Goal: Communication & Community: Answer question/provide support

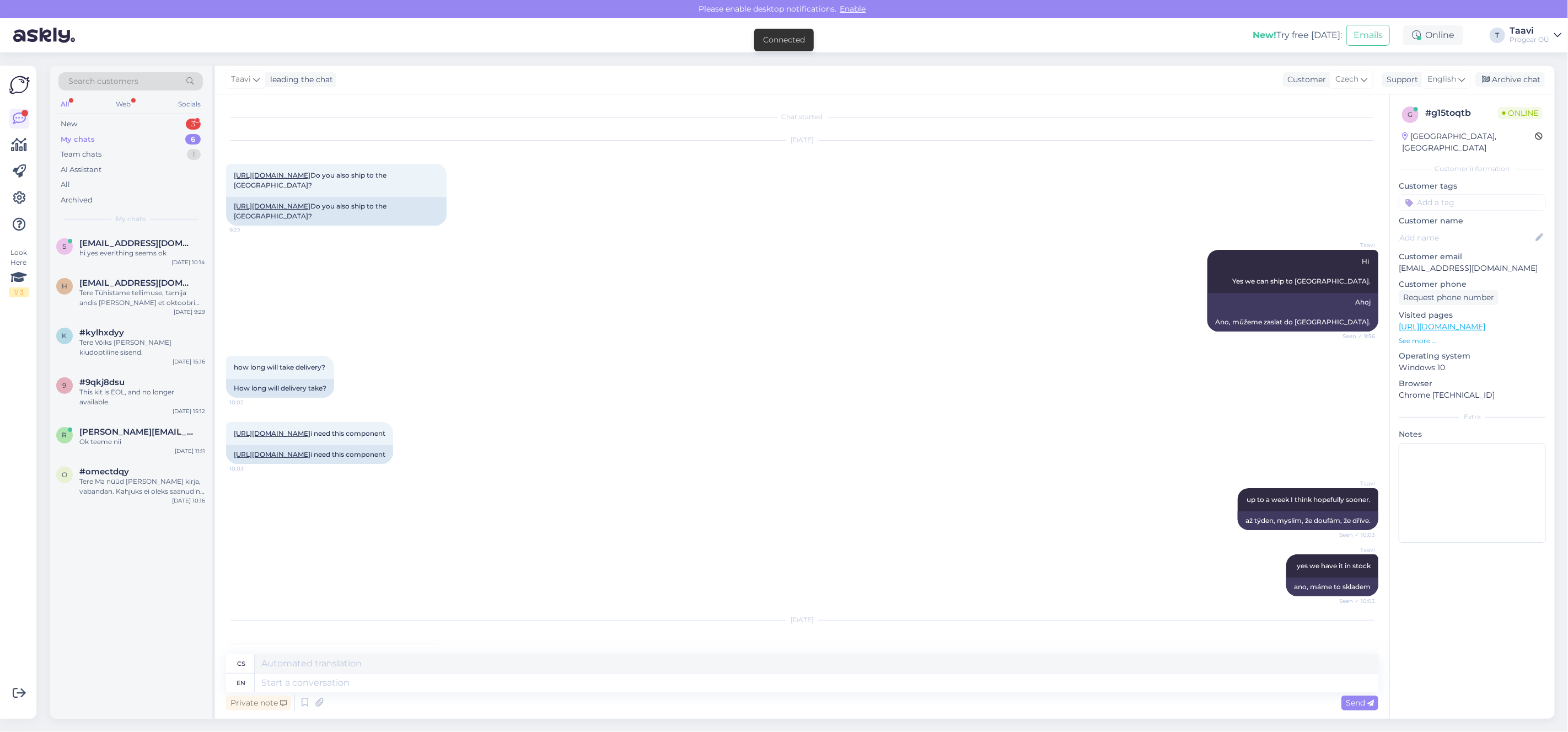
scroll to position [178, 0]
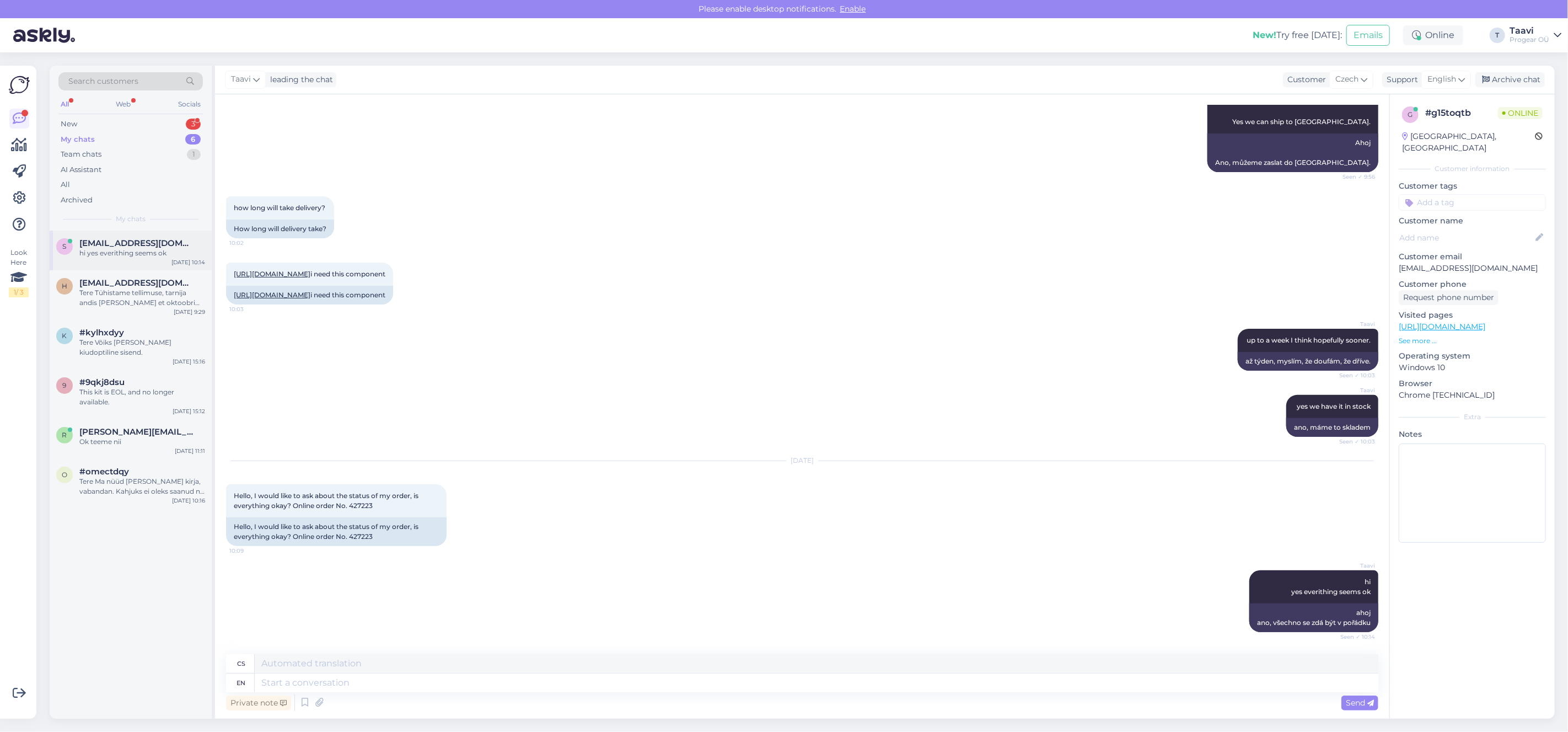
click at [142, 253] on div "hi yes everithing seems ok" at bounding box center [142, 253] width 126 height 10
click at [124, 134] on div "My chats 6" at bounding box center [131, 139] width 144 height 15
click at [124, 264] on div "Tere Tühistame tellimuse, tarnija andis [PERSON_NAME] et oktoobri alguses võiks…" at bounding box center [142, 258] width 126 height 20
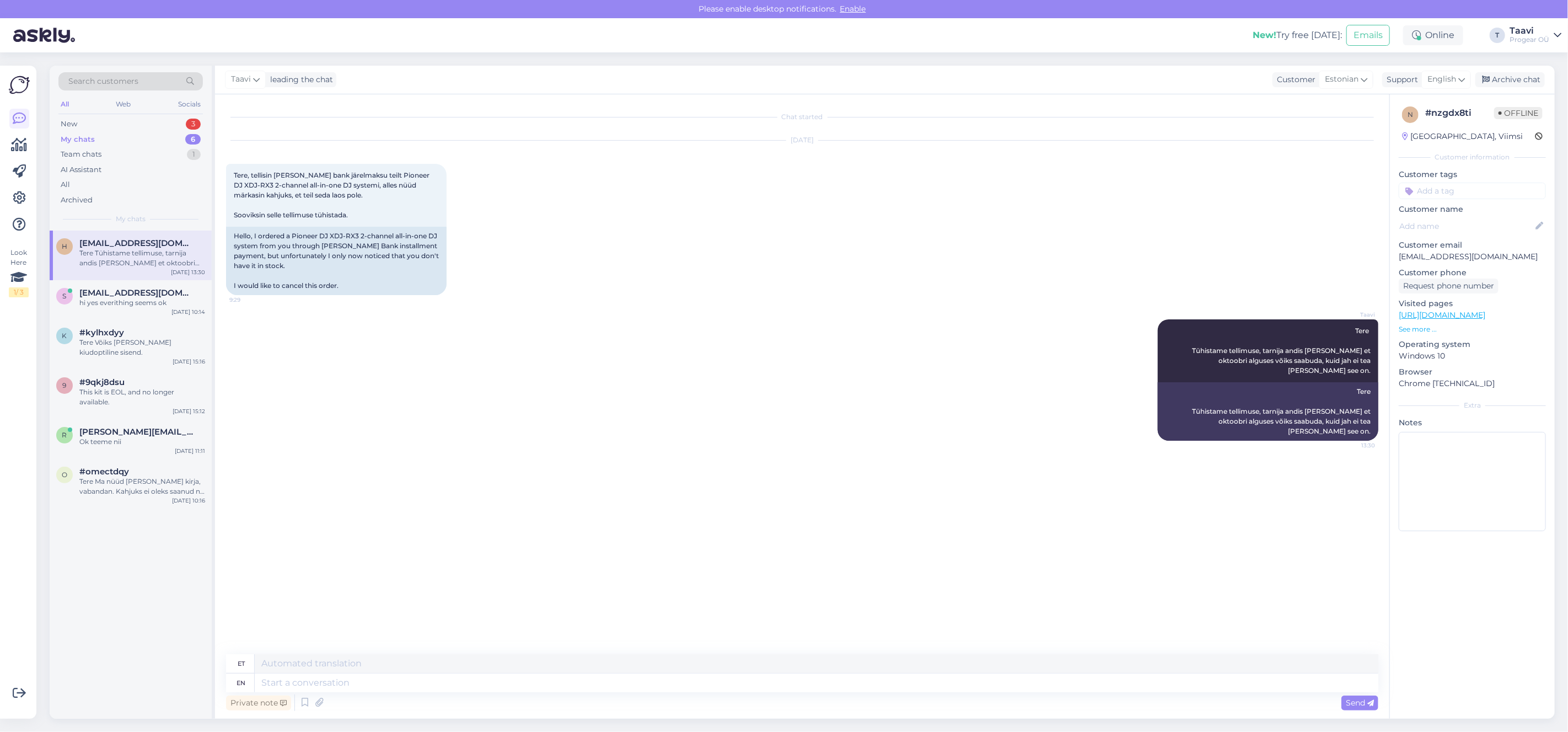
click at [110, 126] on div "New 3" at bounding box center [131, 124] width 144 height 15
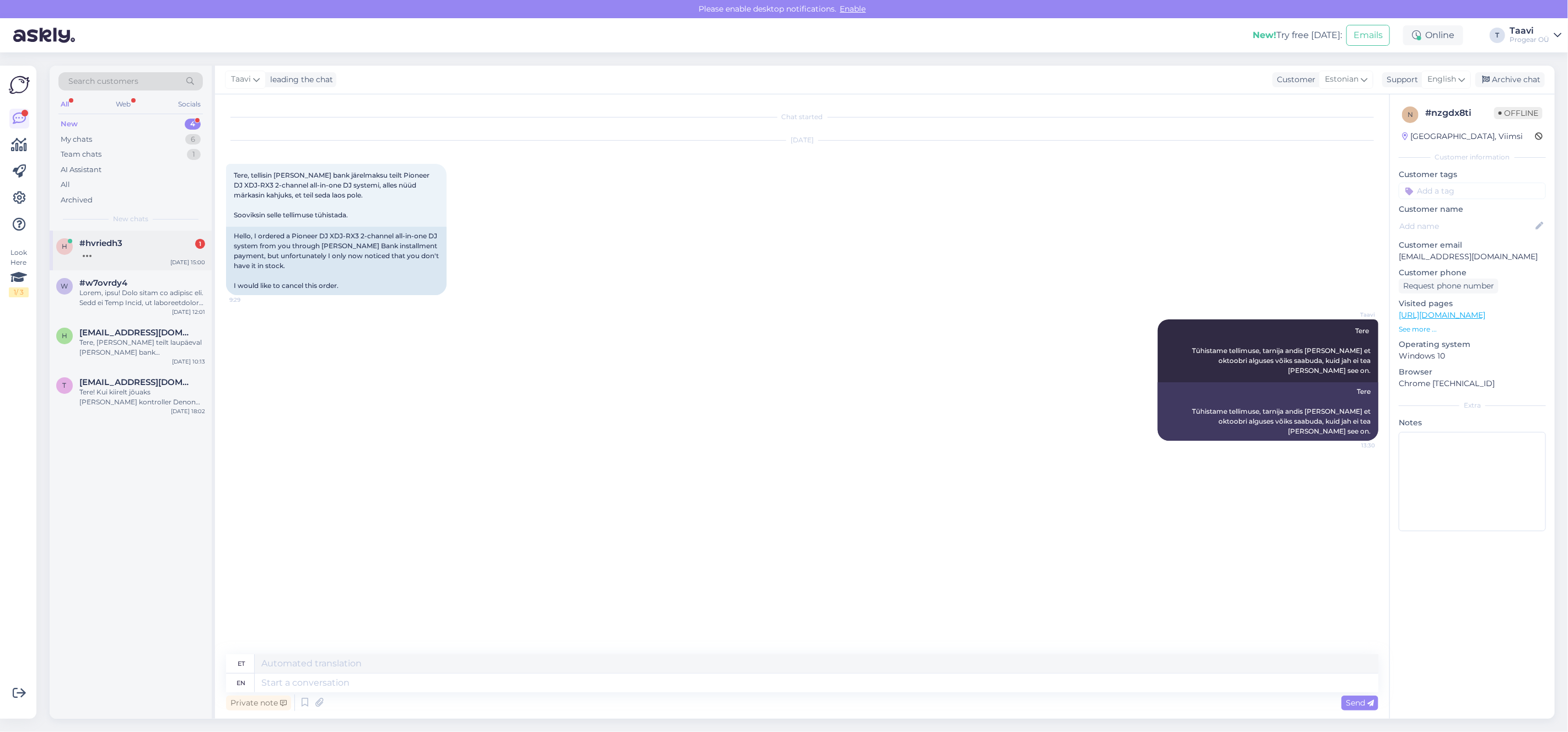
click at [134, 246] on div "#hvriedh3 1" at bounding box center [142, 242] width 126 height 10
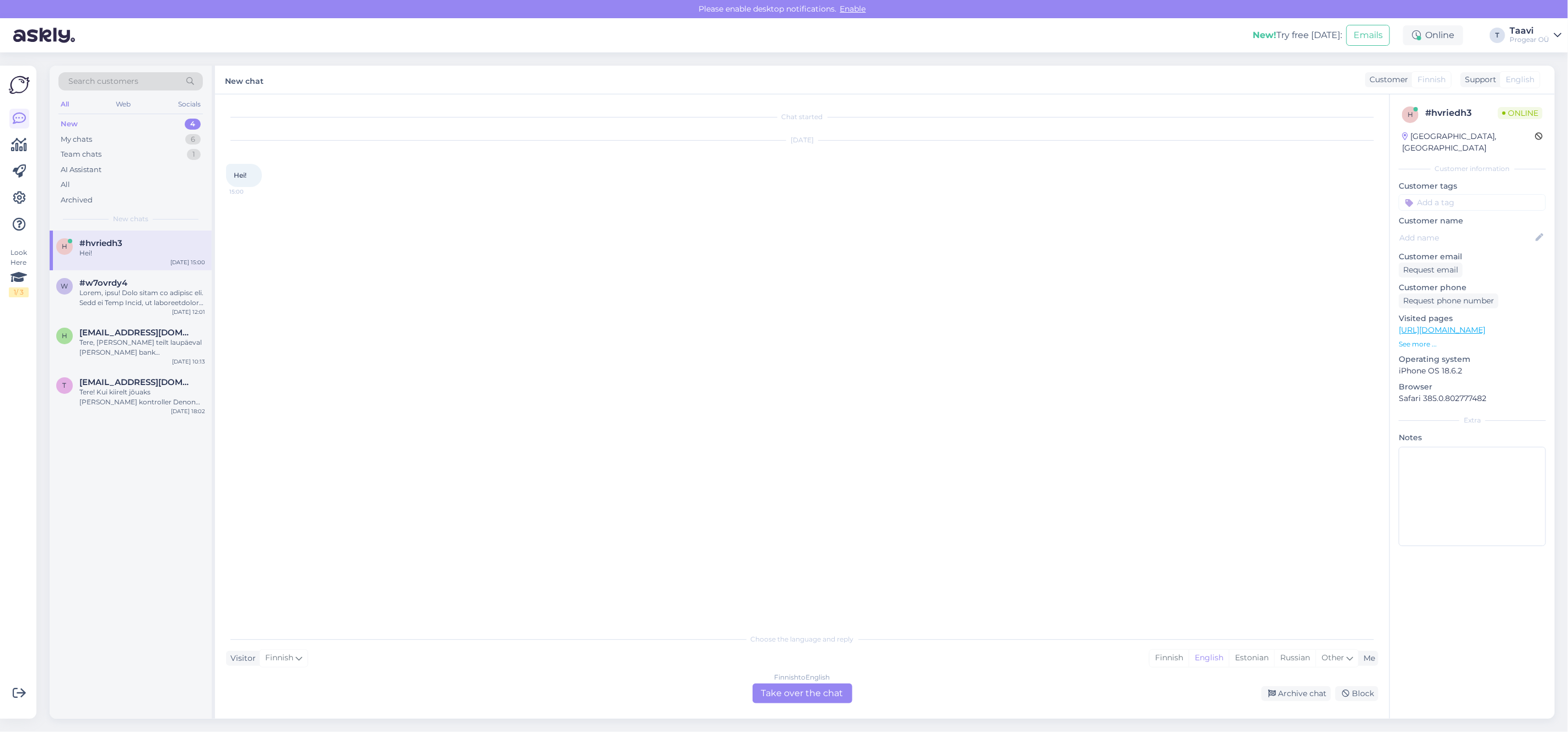
click at [787, 694] on div "Finnish to English Take over the chat" at bounding box center [802, 693] width 100 height 20
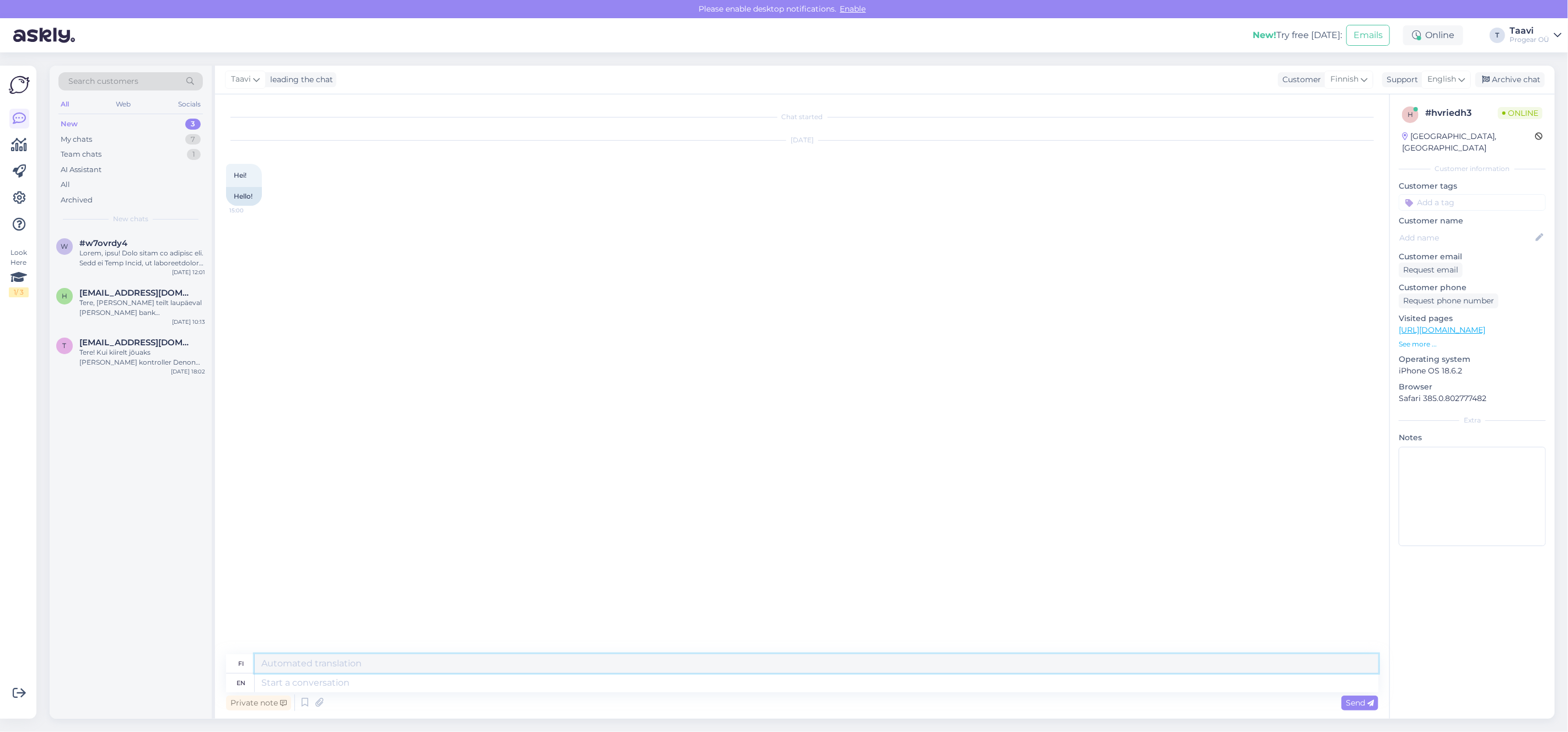
click at [369, 671] on textarea at bounding box center [816, 663] width 1124 height 19
click at [364, 675] on textarea at bounding box center [816, 682] width 1124 height 19
type textarea "Hi"
type textarea "Hei"
type textarea "Hi"
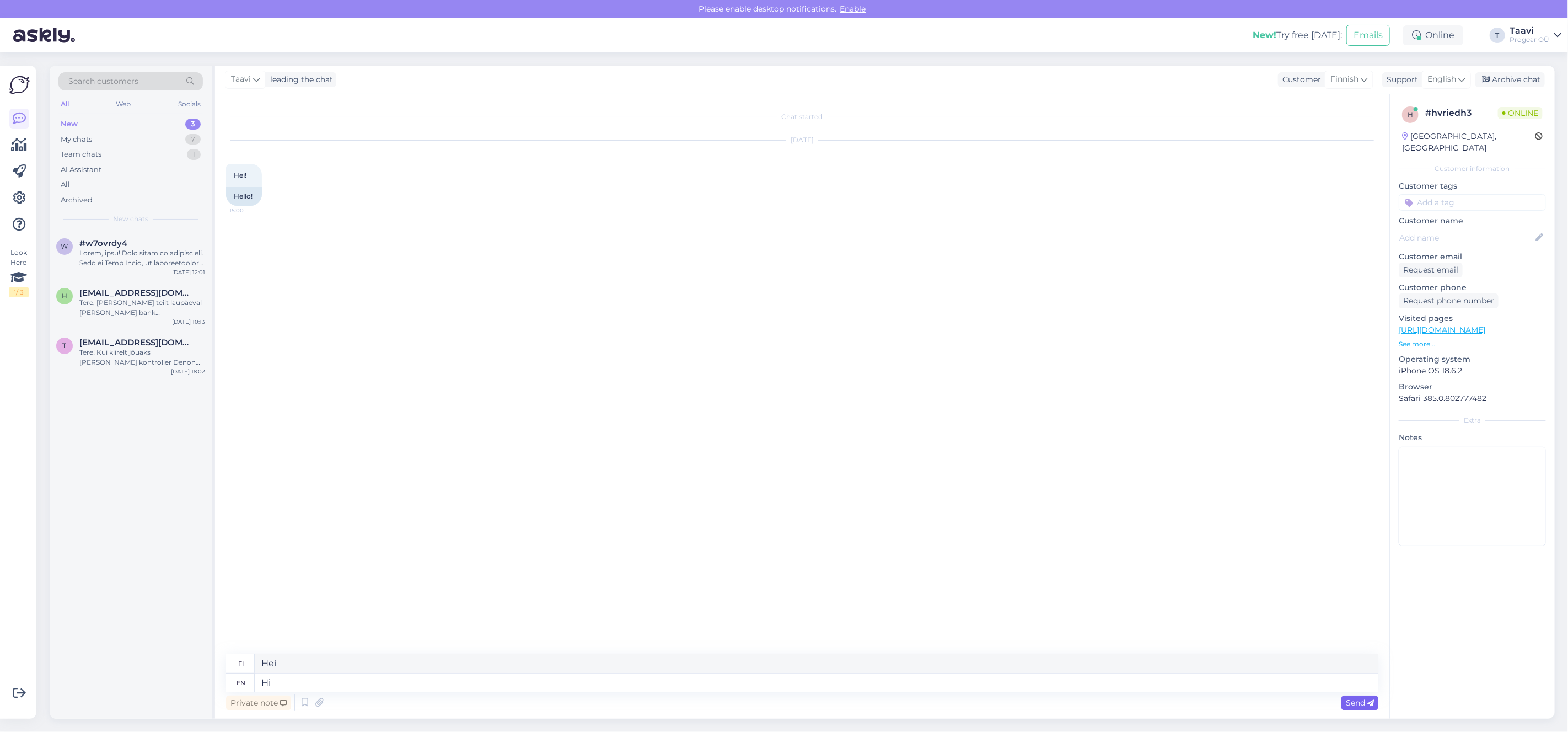
click at [1341, 706] on div "Private note Send" at bounding box center [802, 703] width 1152 height 21
click at [1345, 704] on div "Send" at bounding box center [1360, 703] width 37 height 15
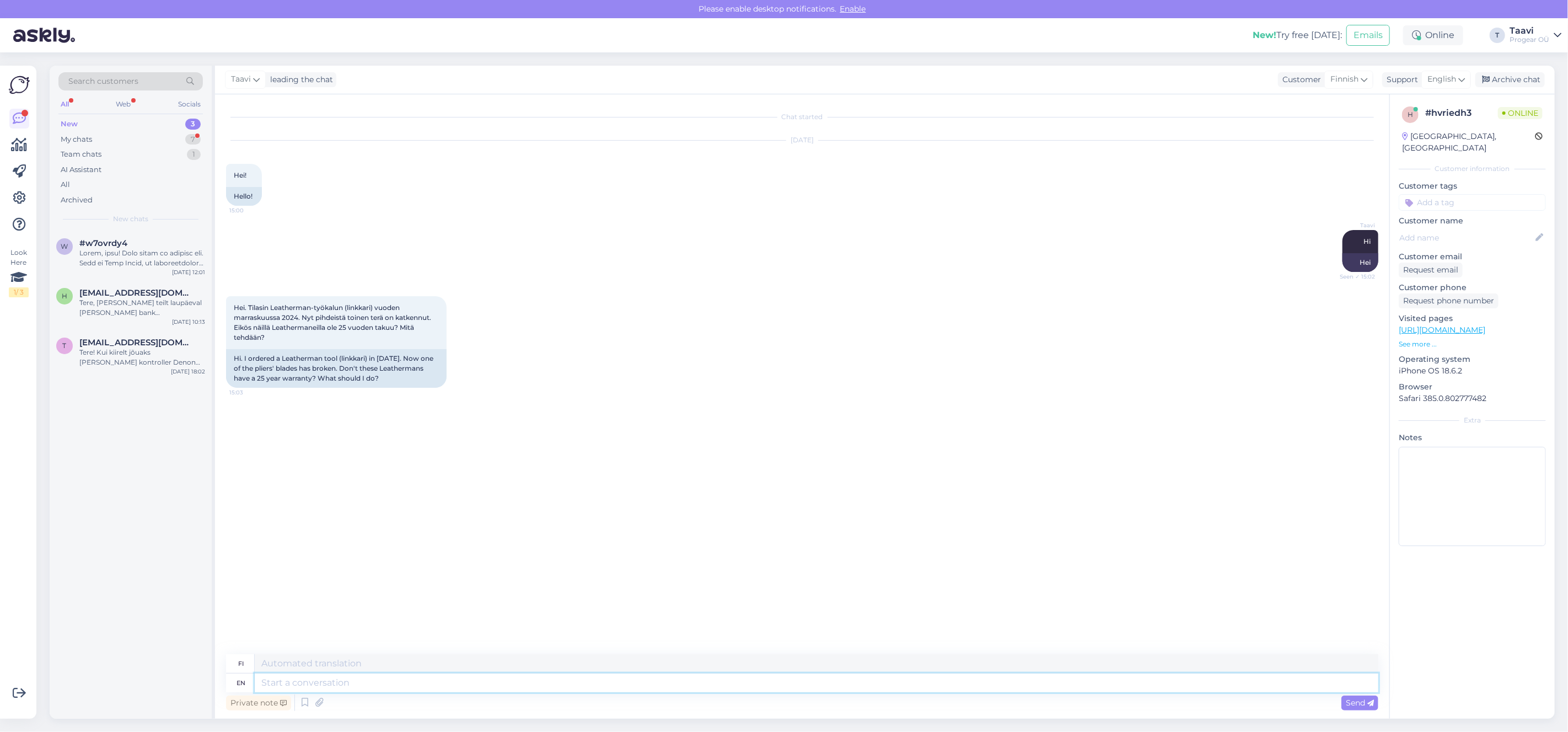
click at [290, 681] on textarea at bounding box center [816, 682] width 1124 height 19
type textarea "I"
type textarea "Minä"
type textarea "I think"
type textarea "mielestäni"
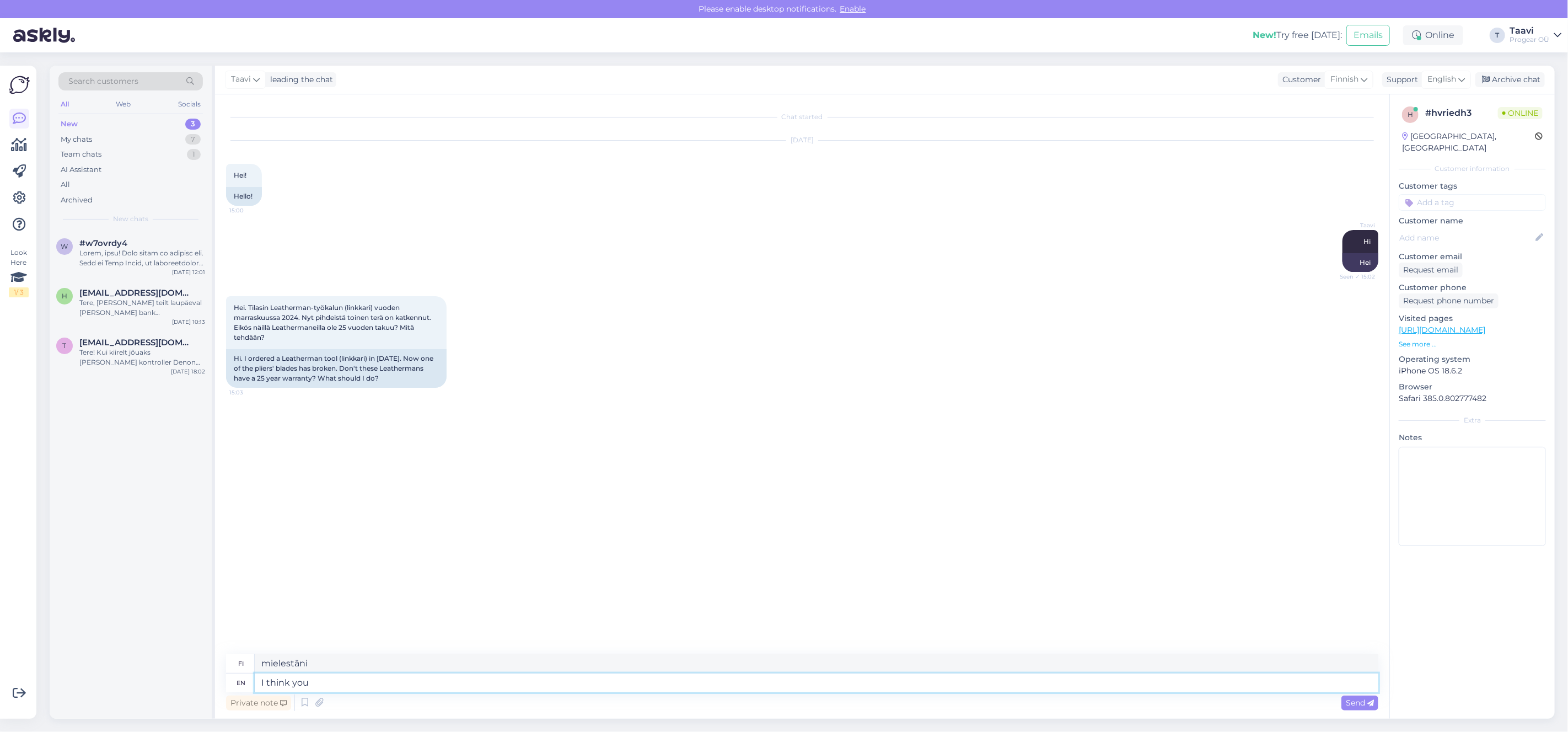
type textarea "I think you"
type textarea "Mielestäni sinä"
type textarea "I think you ordere"
type textarea "Luulen, [PERSON_NAME] tilasit"
type textarea "I think you ordered it f"
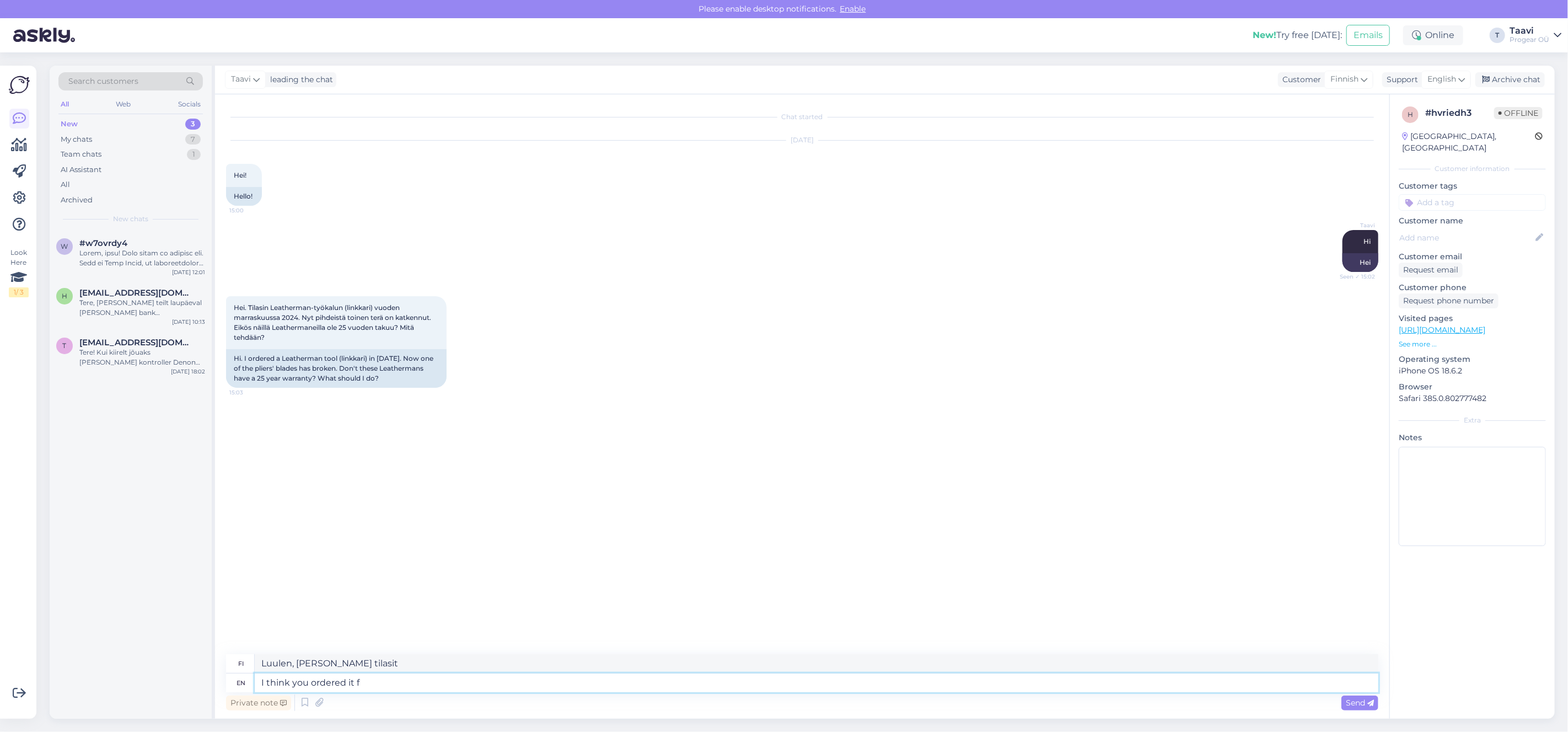
type textarea "Luulen, [PERSON_NAME] tilasit sen"
type textarea "I think you ordered it from"
type textarea "Luulen, [PERSON_NAME] tilasit sen sieltä"
type textarea "I think you ordered it from a"
type textarea "Luulen, [PERSON_NAME] tilasit sen jostain"
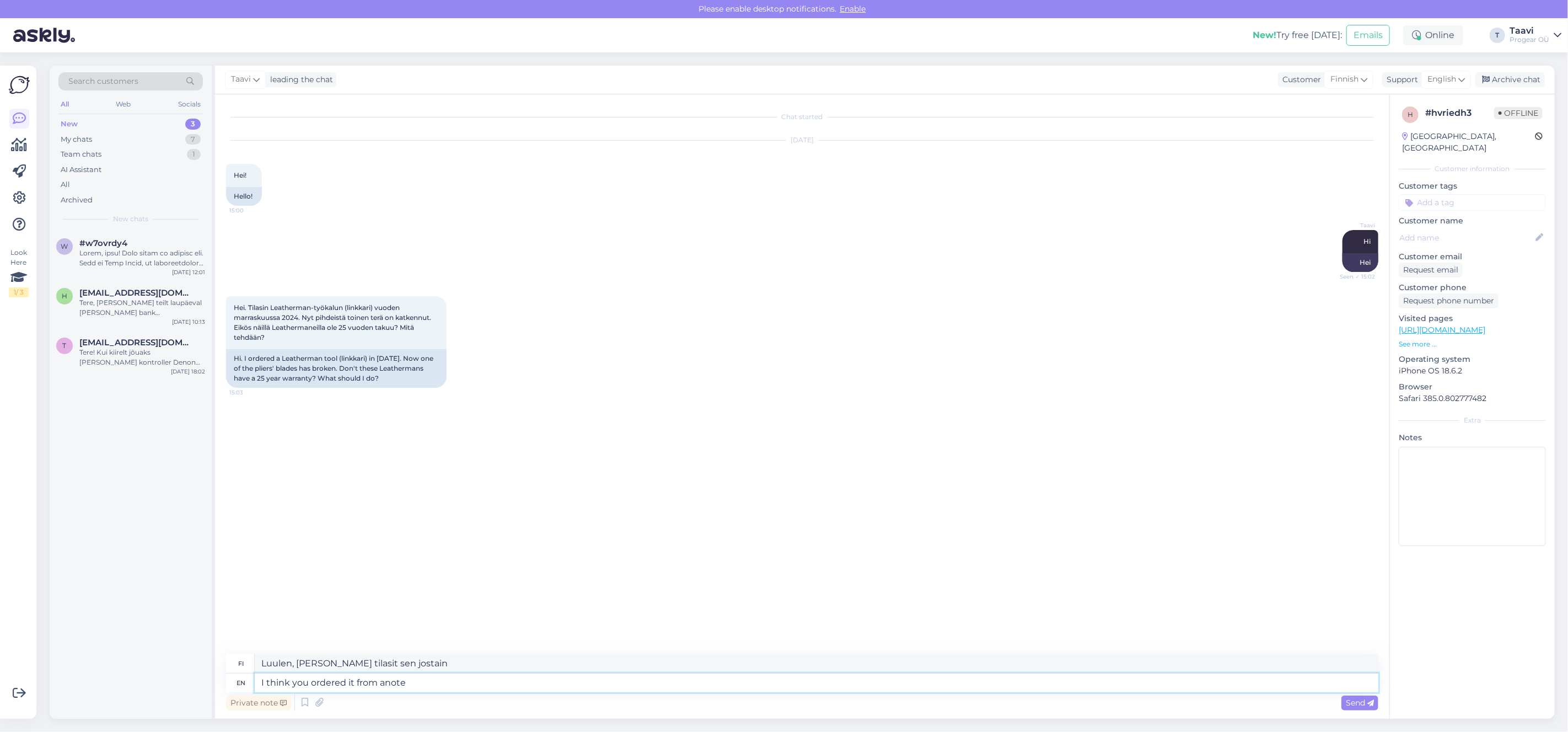
type textarea "I think you ordered it from anoteh"
type textarea "Luulen, [PERSON_NAME] tilasit sen toiselta puolelta."
type textarea "I think you ordered it from anot"
type textarea "Luulen, [PERSON_NAME] tilasit sen jostain muualta"
type textarea "I think you ordered it from another s"
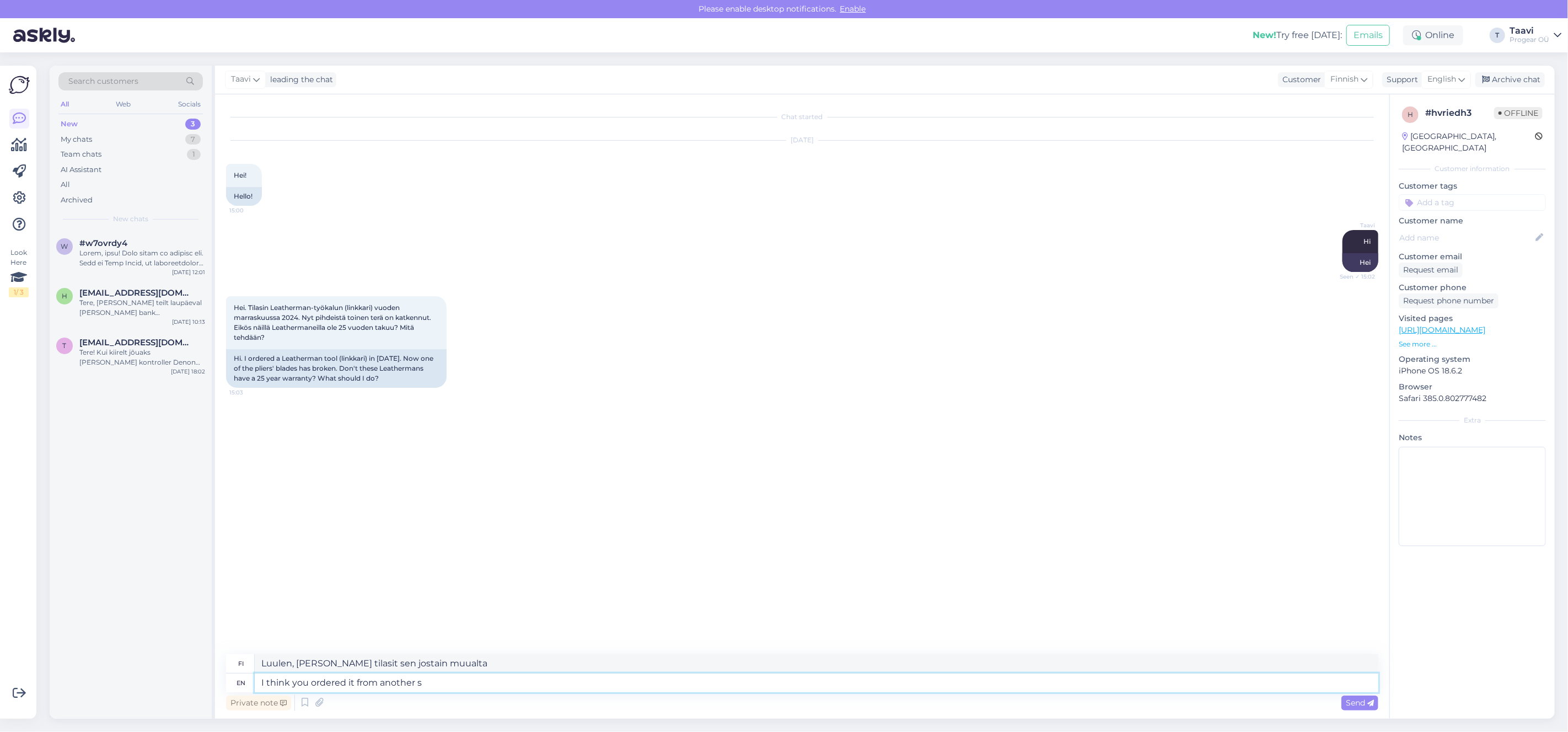
type textarea "Luulen, [PERSON_NAME] tilasit sen joltain toiselta"
type textarea "I think you ordered it from another store"
type textarea "Taisit tilata sen jostain toisesta kaupasta"
type textarea "I think you ordered it from another store becouse"
type textarea "Luulen, [PERSON_NAME] tilasit sen toisesta kaupasta, [PERSON_NAME]"
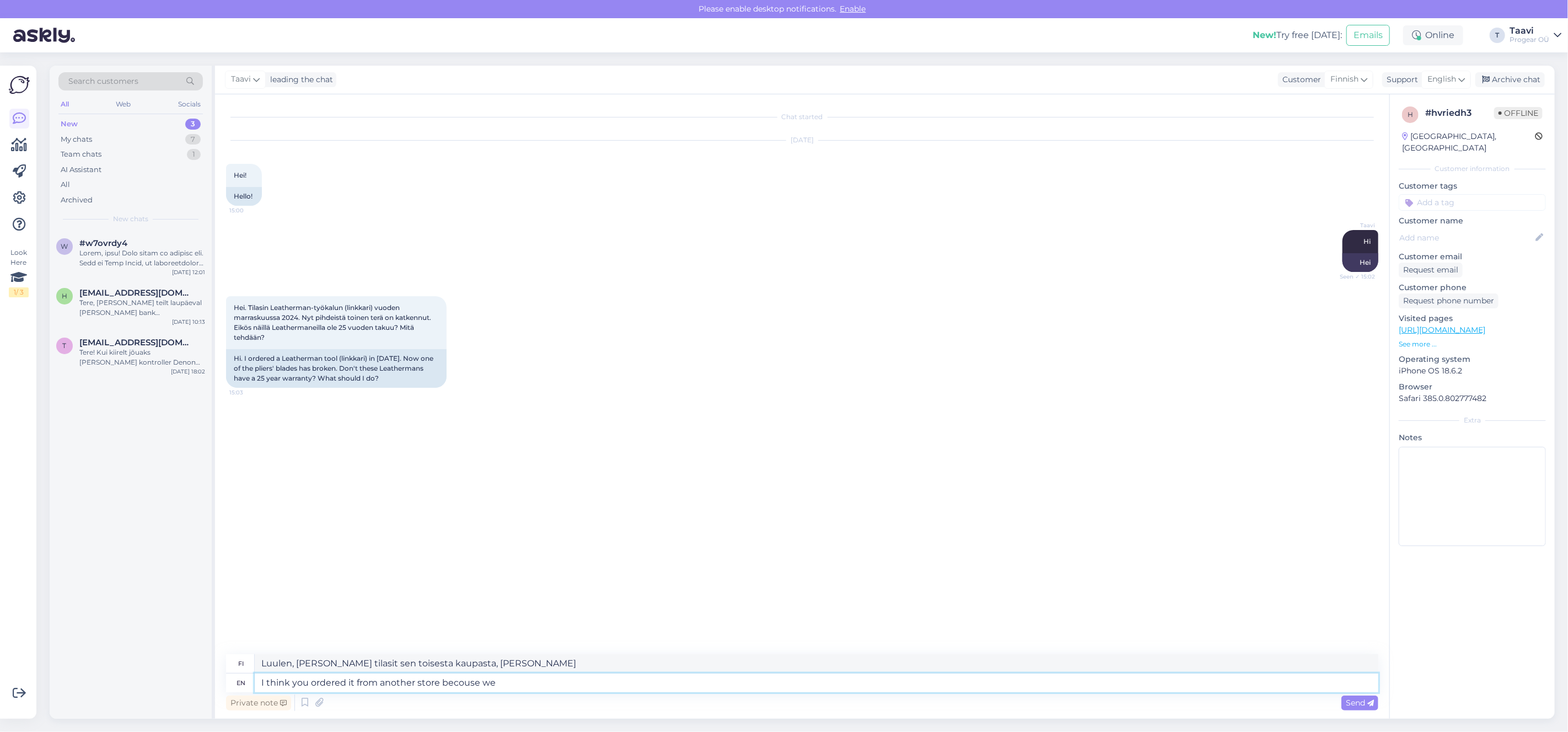
type textarea "I think you ordered it from another store becouse we"
type textarea "Luulen, [PERSON_NAME] tilasit sen toisesta kaupasta, [PERSON_NAME] me"
type textarea "I think you ordered it from another store becouse we don't"
type textarea "Luulen, [PERSON_NAME] tilasit sen toisesta kaupasta, [PERSON_NAME] meillä ei ole"
type textarea "I think you ordered it from another store becouse we don't sell"
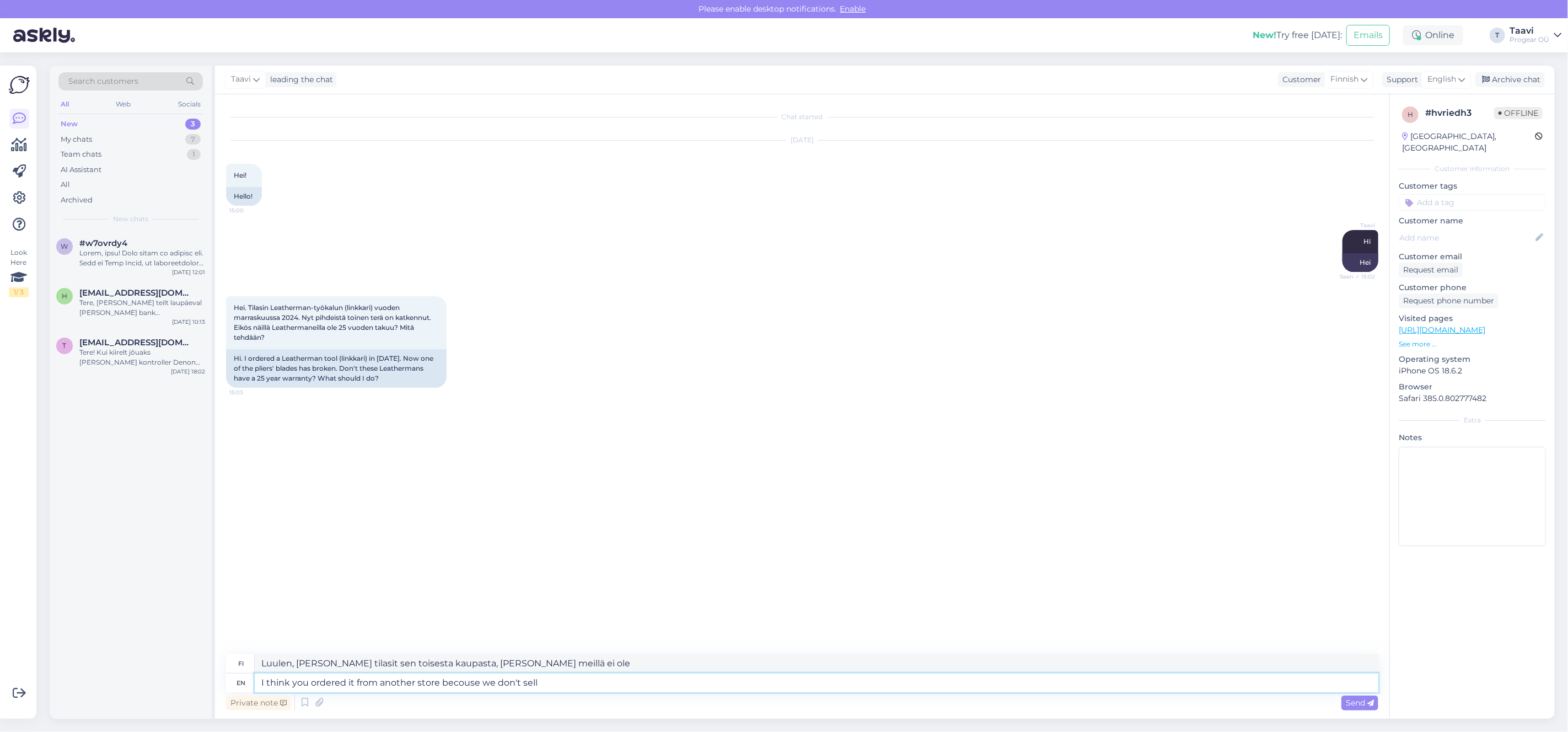
type textarea "Luulen, [PERSON_NAME] tilasit sen toisesta kaupasta, [PERSON_NAME] myy sitä."
type textarea "I think you ordered it from another store becouse we don't sell leth"
type textarea "Luulen, [PERSON_NAME] tilasit sen toisesta kaupasta, [PERSON_NAME] myy [PERSON_…"
type textarea "I think you ordered it from another store becouse we don't sell [PERSON_NAME]"
type textarea "Luulen, [PERSON_NAME] tilasit sen toisesta kaupasta, [PERSON_NAME] myy leaa."
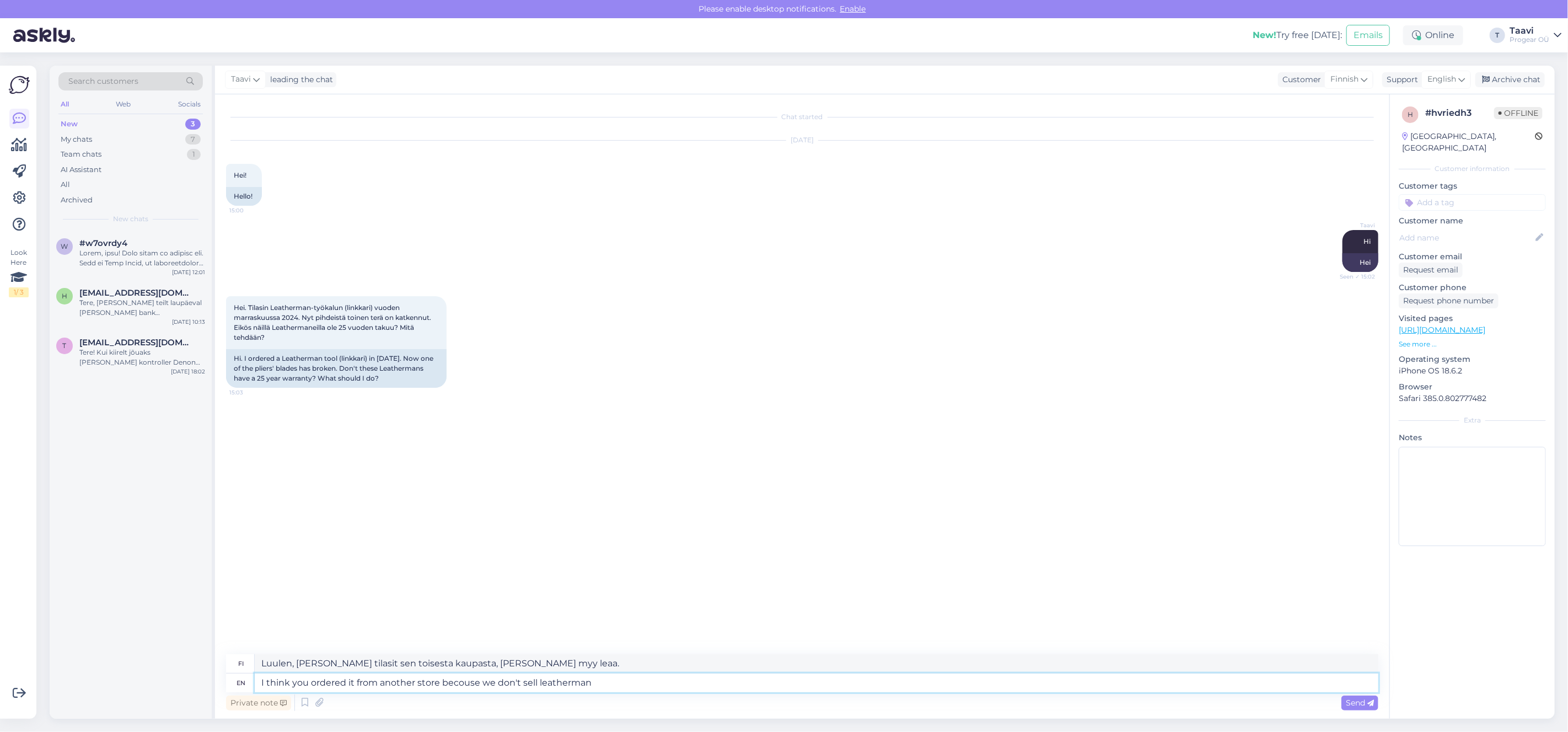
type textarea "I think you ordered it from another store becouse we don't sell leatherman"
type textarea "Luulen, [PERSON_NAME] tilasit sen toisesta liikkeestä, [PERSON_NAME] myy Leathe…"
type textarea "I think you ordered it from another store becouse we don't sell leatherman prod…"
type textarea "Luulen, [PERSON_NAME] tilasit sen toisesta liikkeestä, [PERSON_NAME] myy [PERSO…"
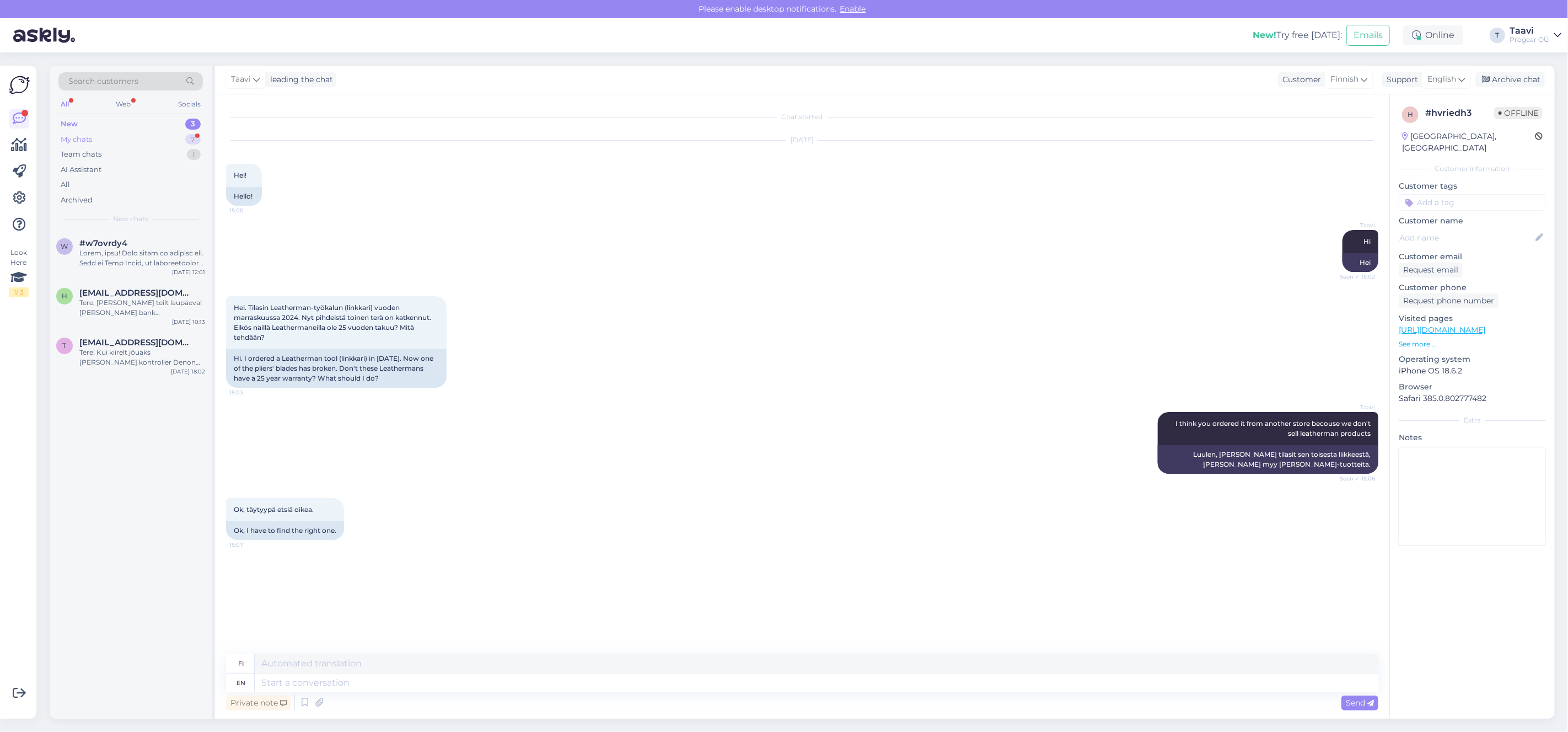
click at [98, 136] on div "My chats 7" at bounding box center [131, 139] width 144 height 15
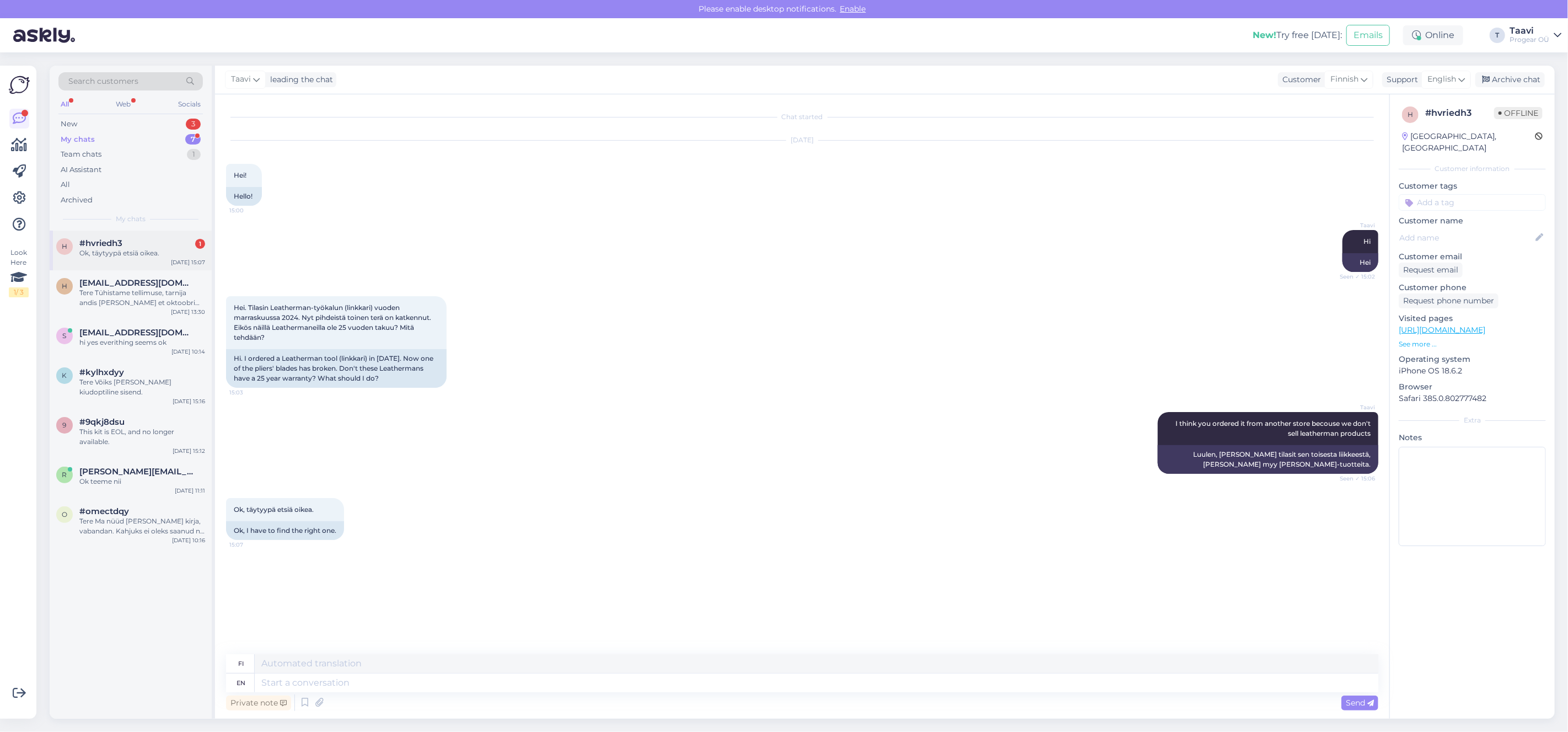
click at [138, 260] on div "h #hvriedh3 1 Ok, täytyypä etsiä oikea. [DATE] 15:07" at bounding box center [131, 250] width 162 height 40
click at [129, 123] on div "New 3" at bounding box center [131, 124] width 144 height 15
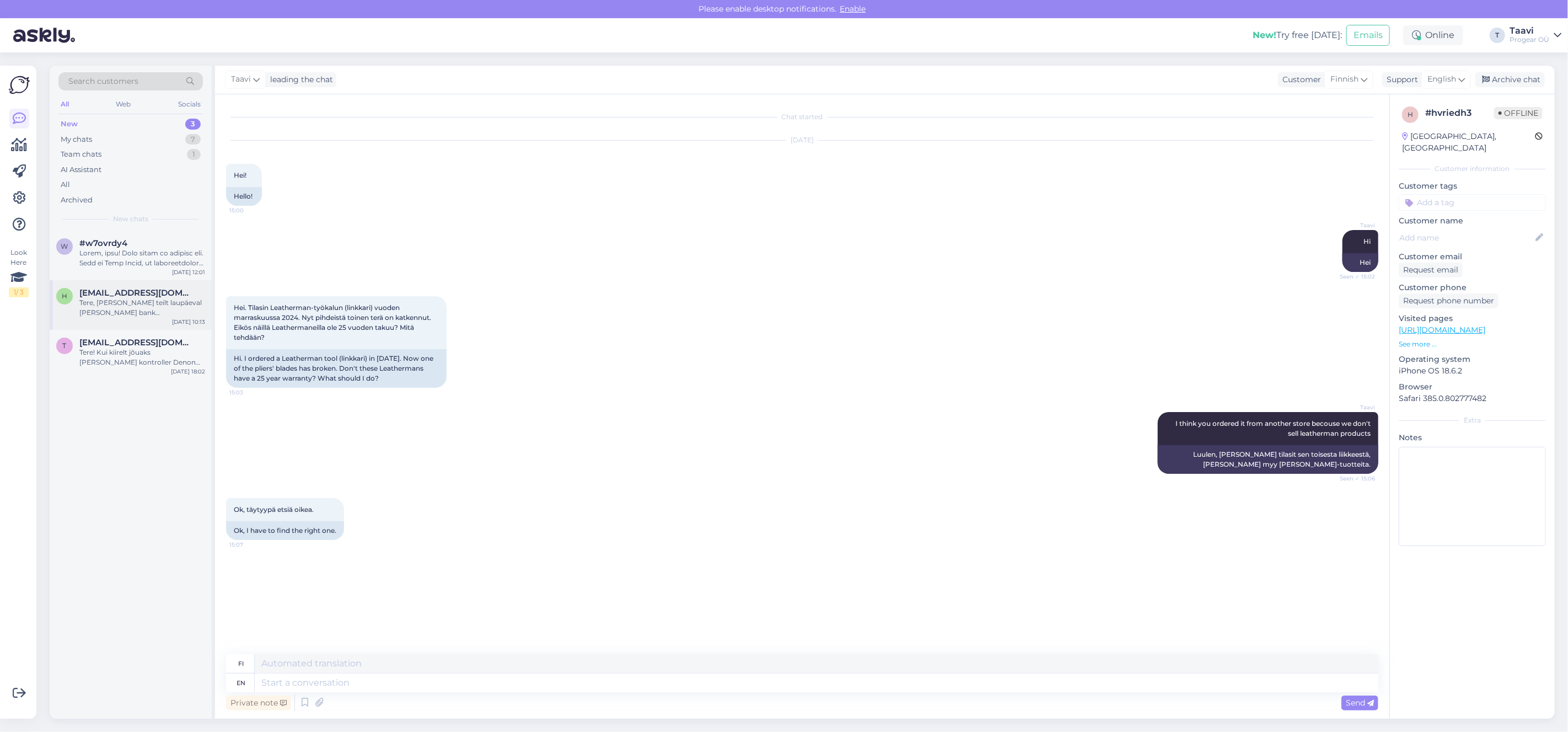
click at [128, 322] on div "h [EMAIL_ADDRESS][DOMAIN_NAME] Tere, [PERSON_NAME] teilt laupäeval [PERSON_NAME…" at bounding box center [131, 305] width 162 height 50
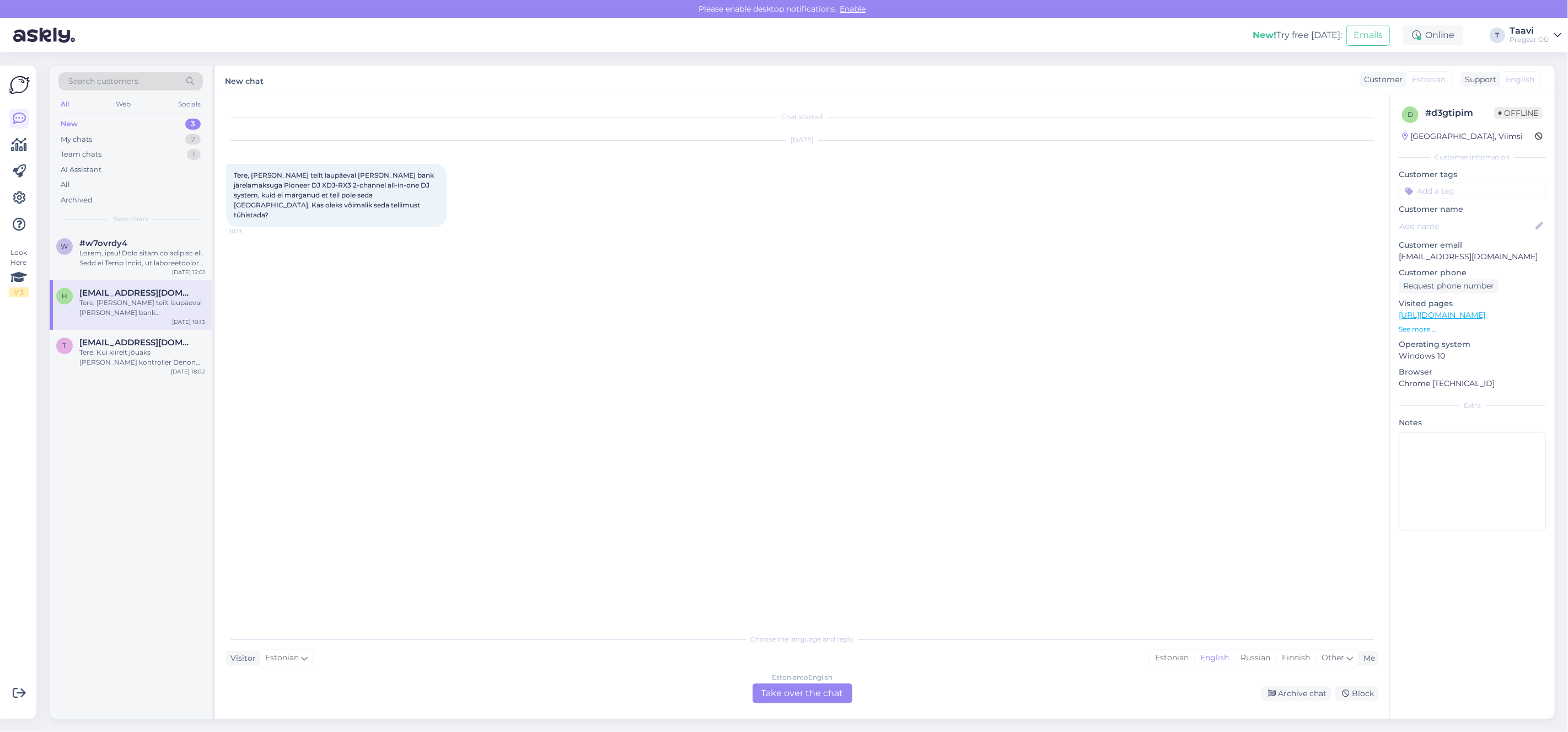
click at [773, 705] on div "Chat started [DATE] Tere, soetasin teilt laupäeval [PERSON_NAME] bank järelamak…" at bounding box center [801, 406] width 1174 height 624
click at [773, 697] on div "Estonian to English Take over the chat" at bounding box center [802, 693] width 100 height 20
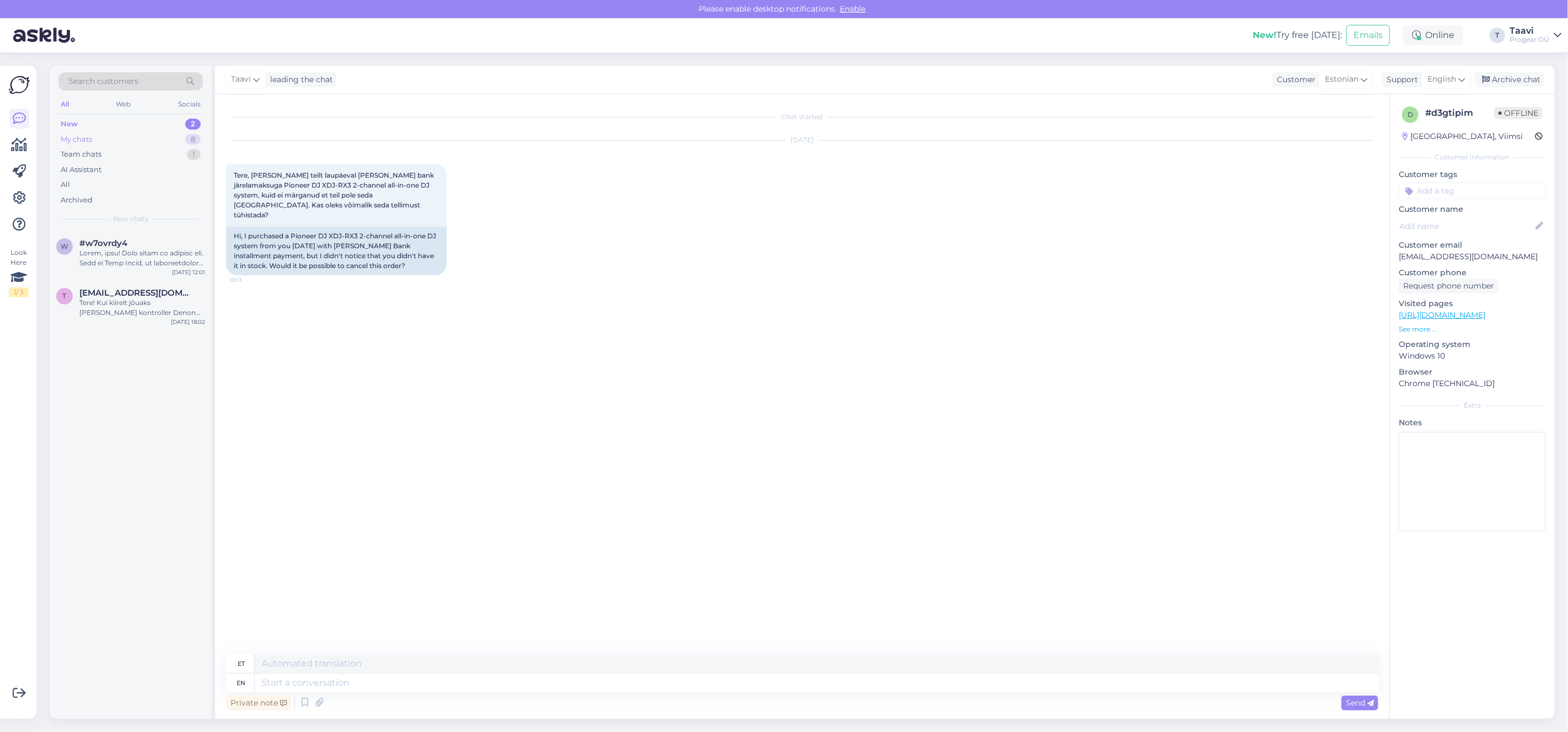
click at [102, 140] on div "My chats 8" at bounding box center [131, 139] width 144 height 15
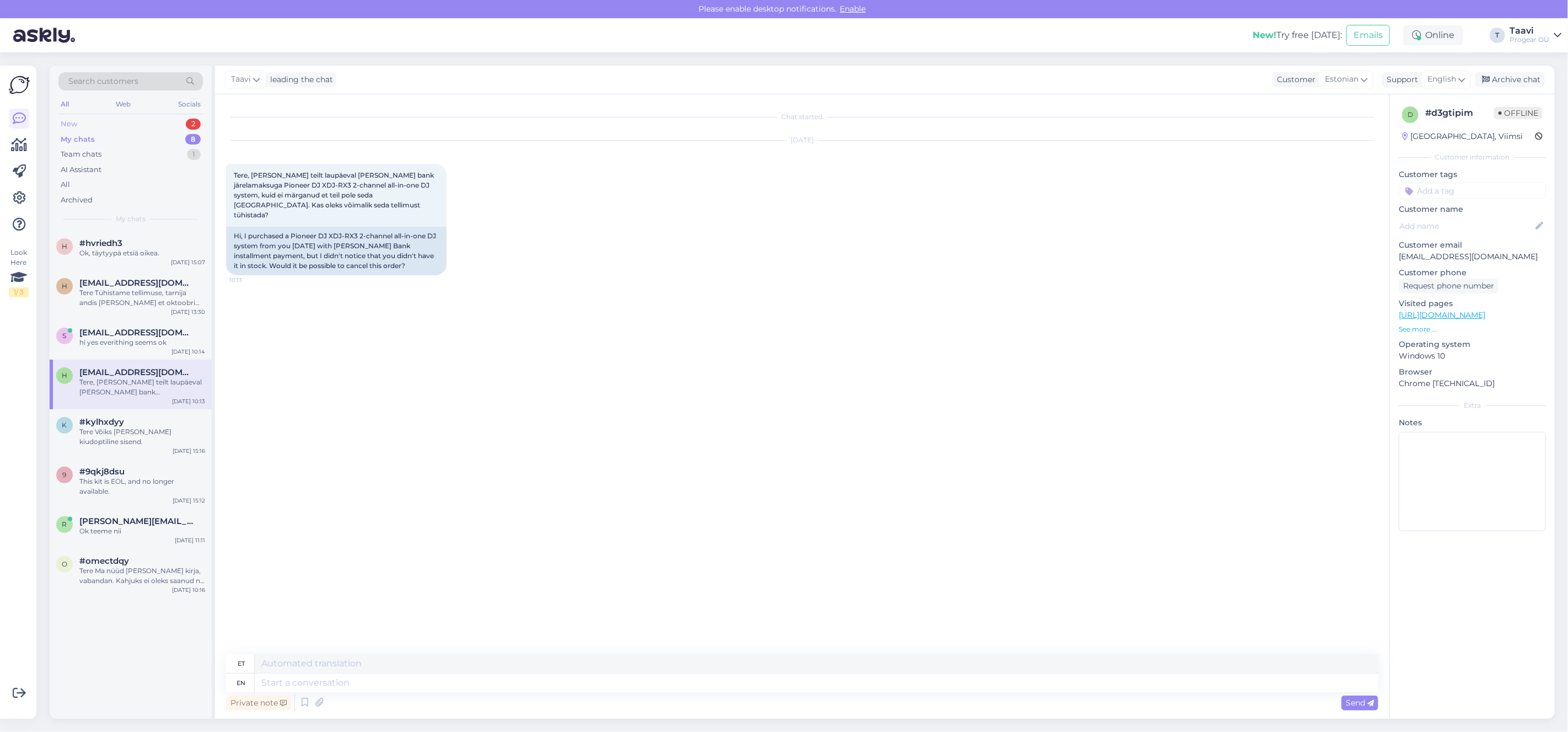
click at [110, 124] on div "New 2" at bounding box center [131, 124] width 144 height 15
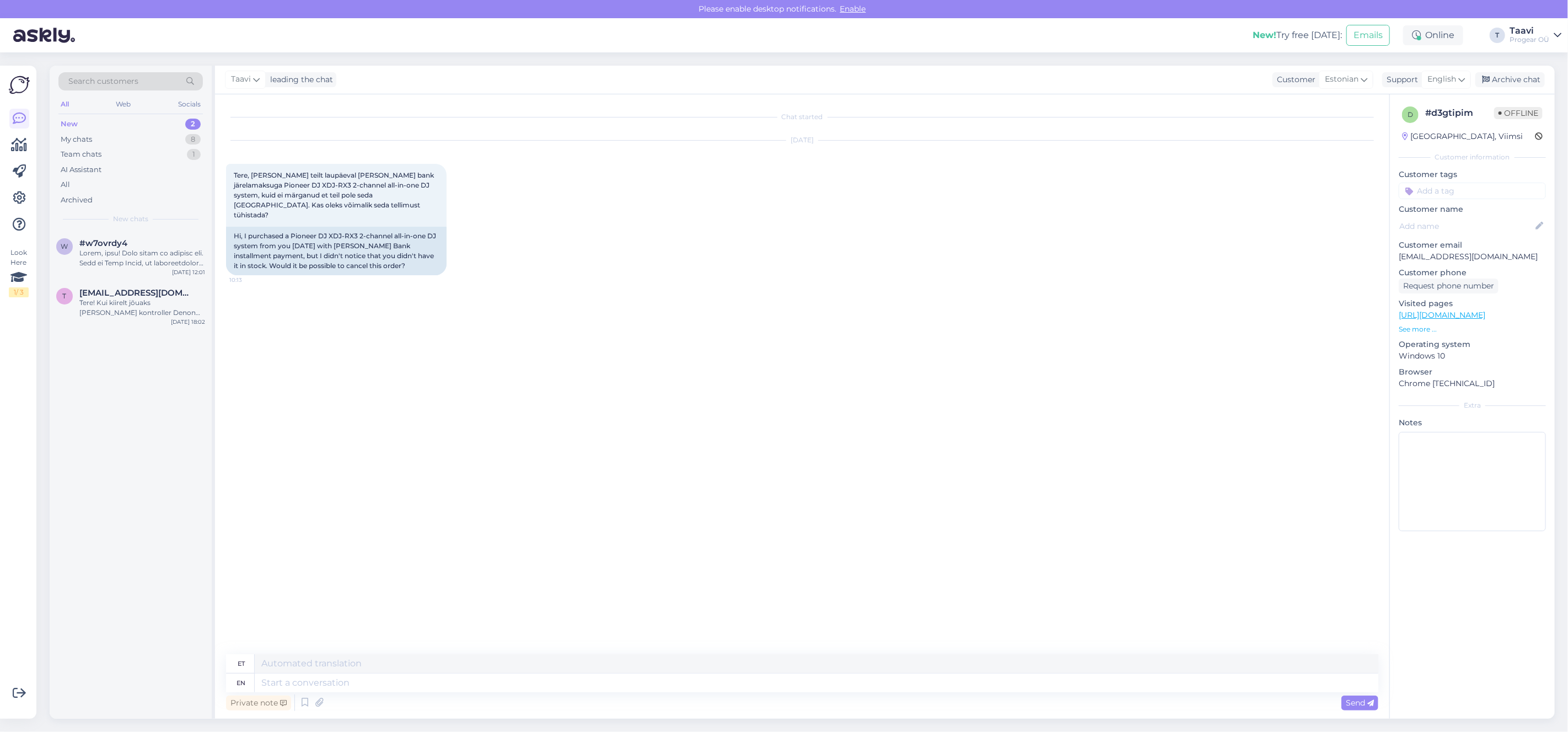
click at [110, 126] on div "New 2" at bounding box center [131, 124] width 144 height 15
click at [128, 320] on div "t [EMAIL_ADDRESS][DOMAIN_NAME] Tere! Kui kiirelt jõuaks [PERSON_NAME] kontrolle…" at bounding box center [131, 305] width 162 height 50
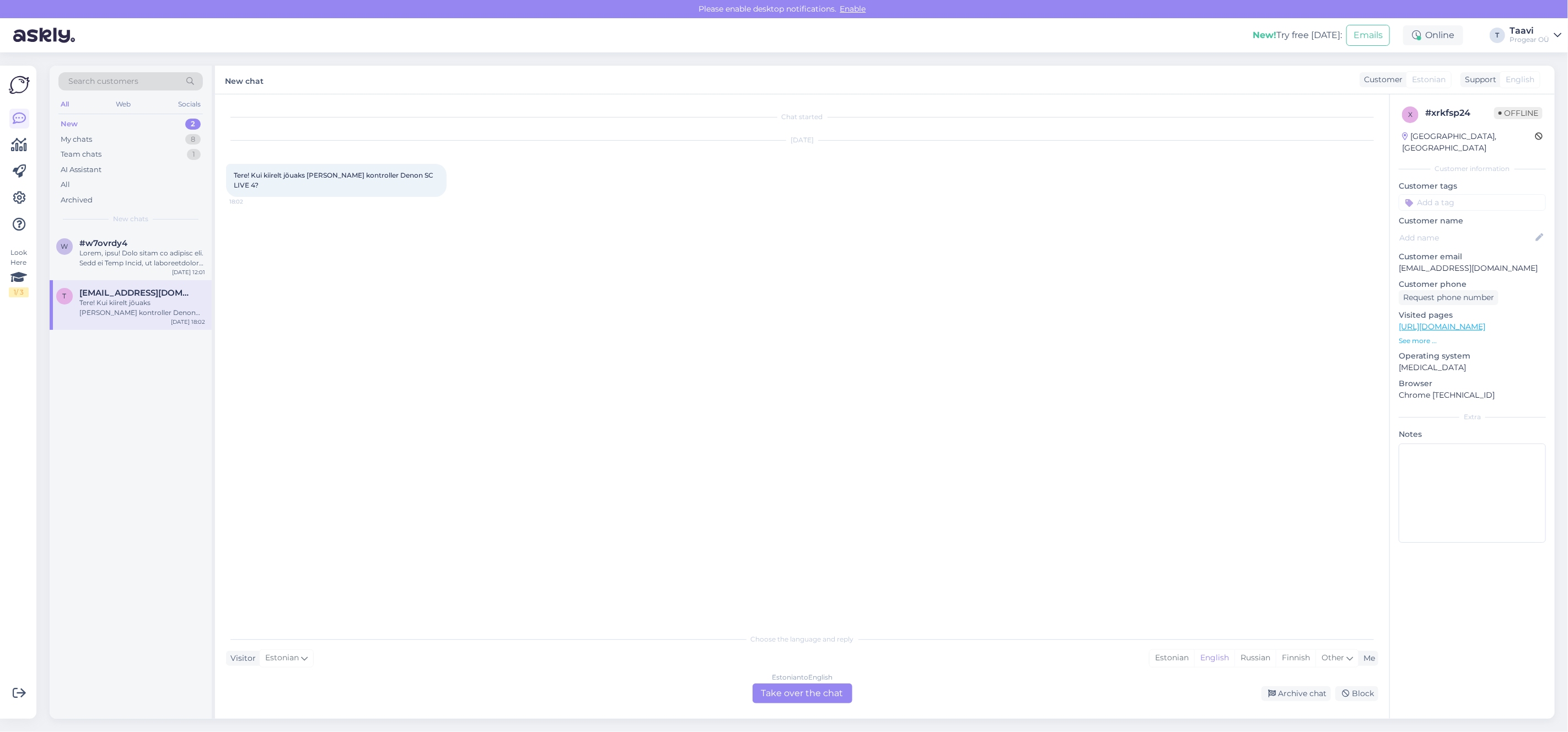
click at [794, 697] on div "Estonian to English Take over the chat" at bounding box center [802, 693] width 100 height 20
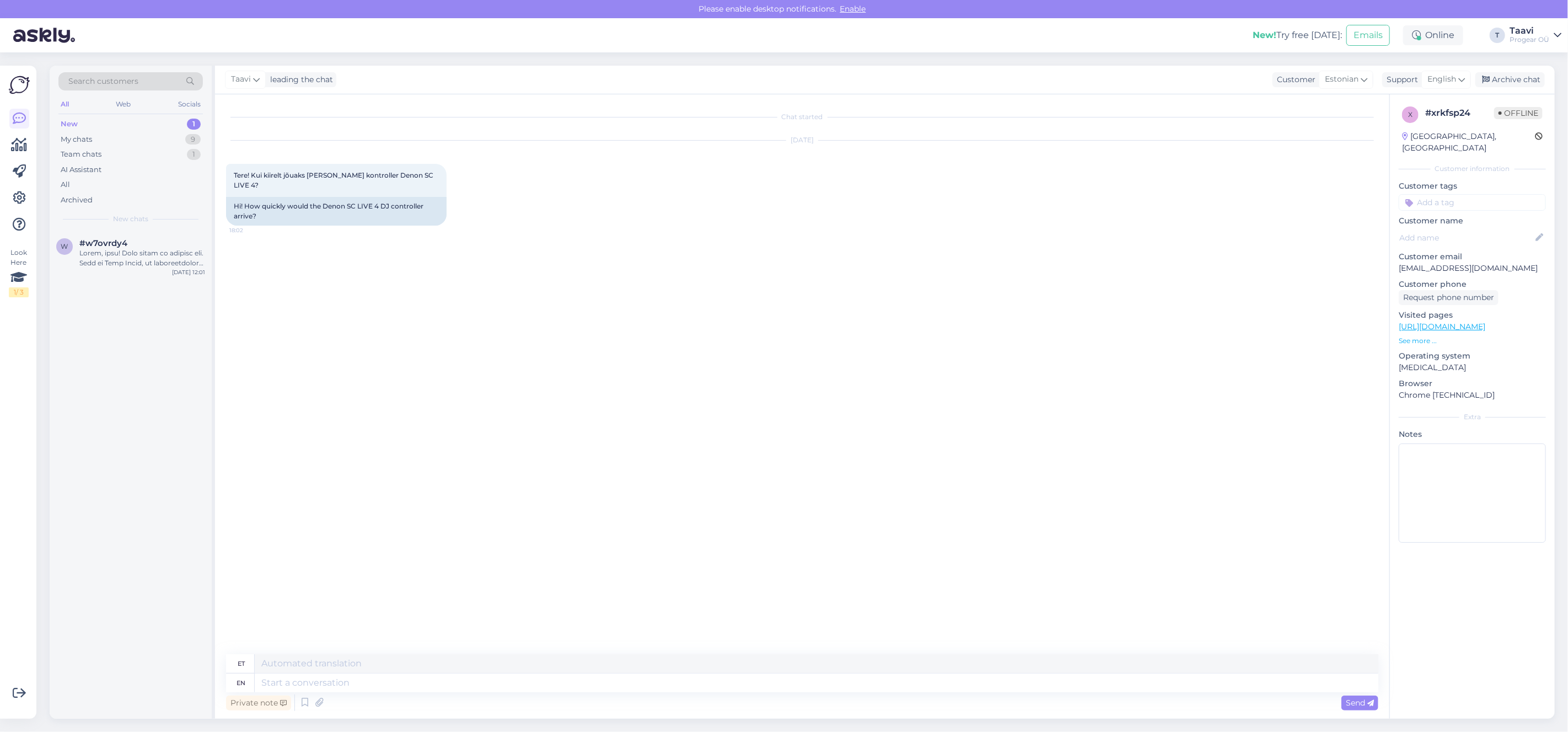
click at [144, 127] on div "New 1" at bounding box center [131, 124] width 144 height 15
click at [128, 137] on div "My chats 9" at bounding box center [131, 139] width 144 height 15
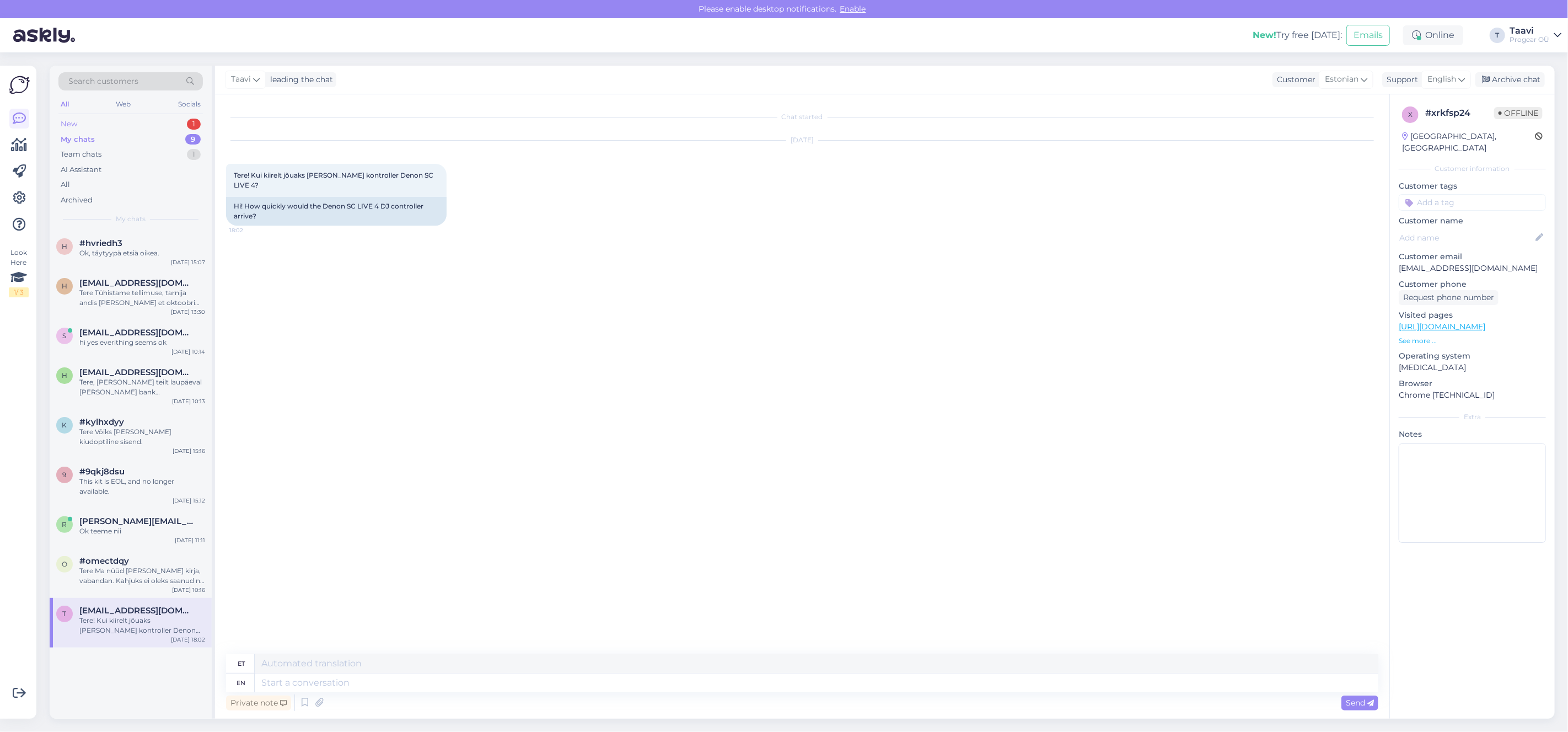
click at [143, 122] on div "New 1" at bounding box center [131, 124] width 144 height 15
